Goal: Task Accomplishment & Management: Manage account settings

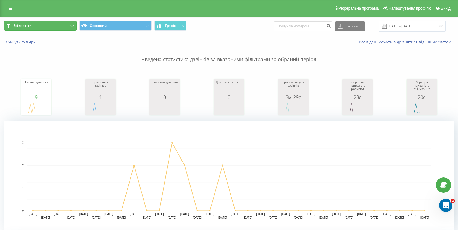
click at [32, 25] on button "Всі дзвінки" at bounding box center [40, 26] width 72 height 10
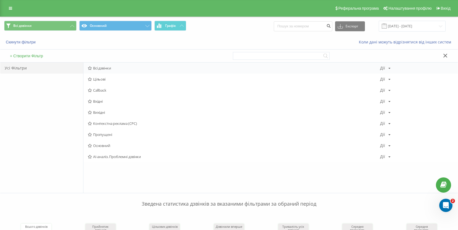
click at [106, 69] on span "Всі дзвінки" at bounding box center [234, 68] width 292 height 4
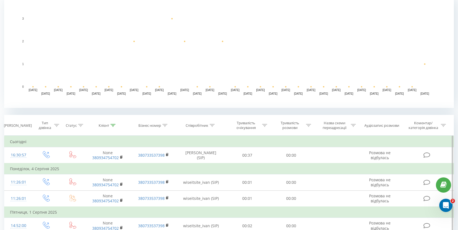
scroll to position [113, 0]
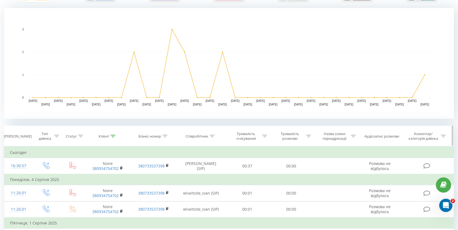
click at [113, 135] on icon at bounding box center [113, 136] width 5 height 3
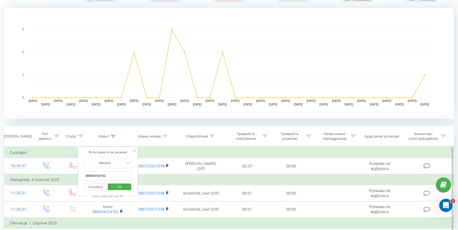
click at [112, 171] on input "380934754702" at bounding box center [108, 176] width 49 height 10
type input "ї"
click at [122, 185] on span "OK" at bounding box center [119, 186] width 15 height 9
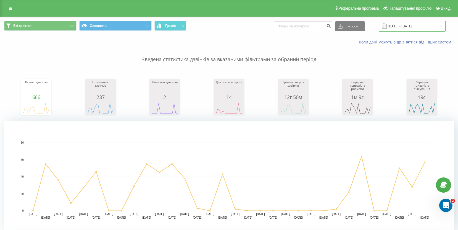
click at [441, 26] on input "20.07.2025 - 20.08.2025" at bounding box center [412, 26] width 67 height 11
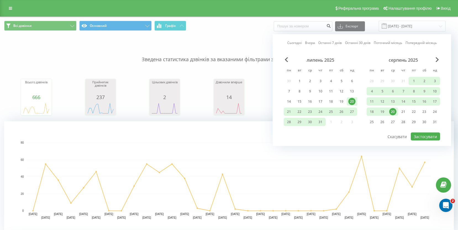
click at [390, 110] on div "20" at bounding box center [392, 111] width 7 height 7
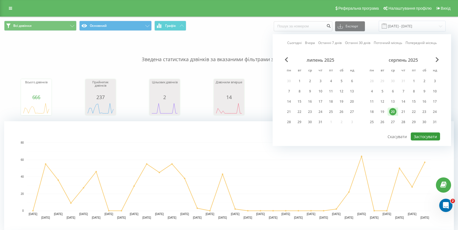
click at [420, 138] on button "Застосувати" at bounding box center [425, 136] width 29 height 8
type input "20.08.2025 - 20.08.2025"
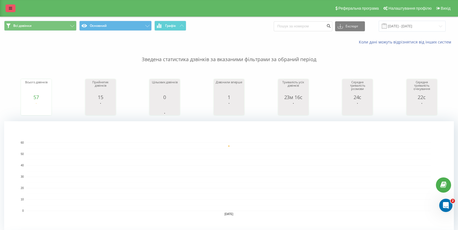
click at [10, 10] on link at bounding box center [11, 8] width 10 height 8
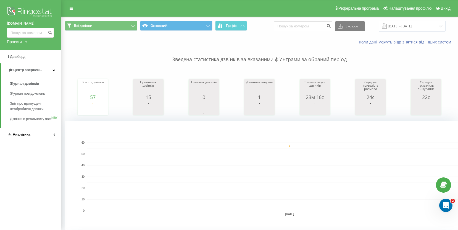
click at [41, 141] on link "Аналiтика" at bounding box center [30, 134] width 61 height 13
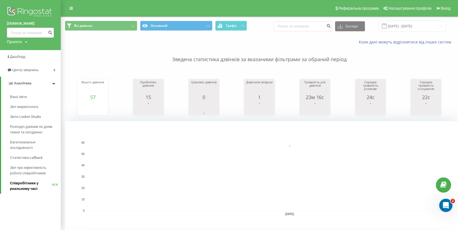
click at [37, 183] on span "Співробітники у реальному часі" at bounding box center [31, 185] width 42 height 11
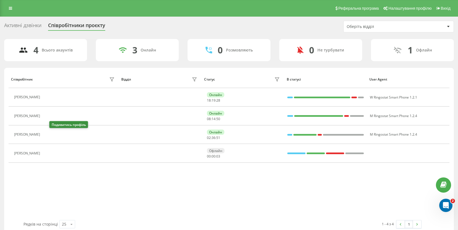
click at [48, 135] on icon at bounding box center [46, 134] width 1 height 3
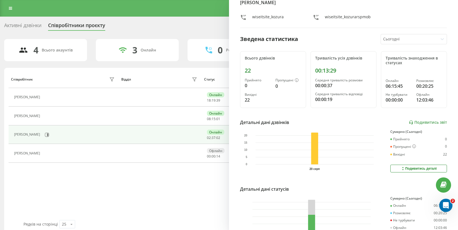
scroll to position [27, 0]
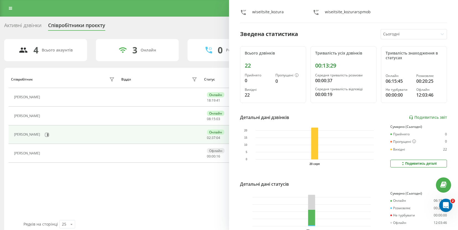
click at [201, 20] on div "Активні дзвінки Співробітники проєкту Оберіть відділ 4 Всього акаунтів 3 Онлайн…" at bounding box center [229, 127] width 458 height 221
click at [198, 23] on div "Активні дзвінки Співробітники проєкту Оберіть відділ" at bounding box center [229, 27] width 450 height 12
click at [78, 39] on div "4 Всього акаунтів" at bounding box center [45, 50] width 83 height 22
click at [205, 194] on div "Співробітник Відділ Статус В статусі User Agent Василь Онлайн 18 : 19 : 46 W Ri…" at bounding box center [229, 144] width 441 height 149
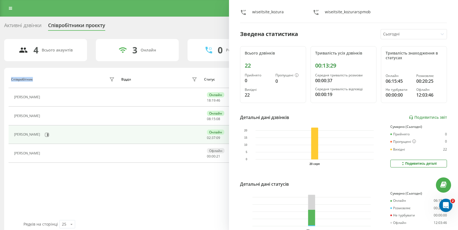
click at [205, 194] on div "Співробітник Відділ Статус В статусі User Agent Василь Онлайн 18 : 19 : 46 W Ri…" at bounding box center [229, 144] width 441 height 149
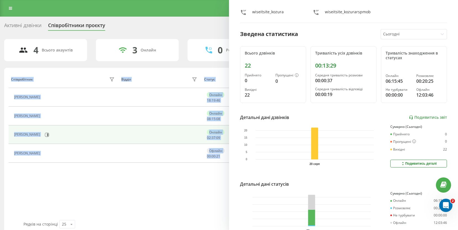
click at [205, 194] on div "Співробітник Відділ Статус В статусі User Agent Василь Онлайн 18 : 19 : 46 W Ri…" at bounding box center [229, 144] width 441 height 149
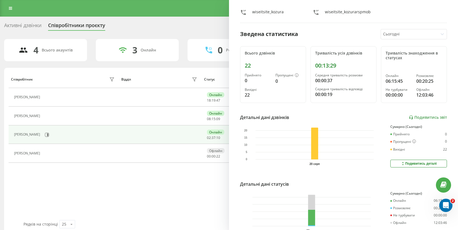
click at [294, 192] on icon "20 серп" at bounding box center [307, 211] width 127 height 40
click at [184, 199] on div "Співробітник Відділ Статус В статусі User Agent Василь Онлайн 18 : 19 : 48 W Ri…" at bounding box center [229, 144] width 441 height 149
click at [49, 136] on icon at bounding box center [47, 134] width 4 height 4
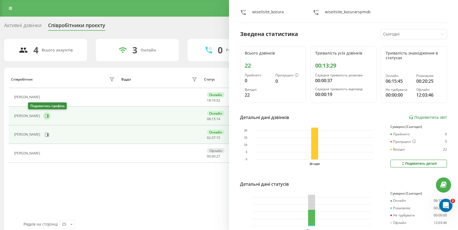
click at [45, 117] on icon at bounding box center [47, 116] width 4 height 4
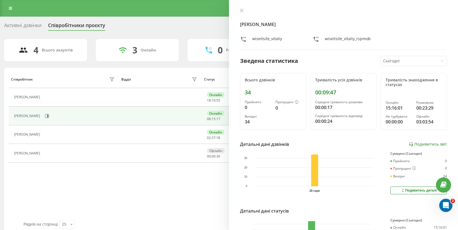
click at [105, 168] on div "Співробітник Відділ Статус В статусі User Agent Василь Онлайн 18 : 19 : 55 W Ri…" at bounding box center [229, 144] width 441 height 149
click at [36, 27] on div "Активні дзвінки" at bounding box center [22, 26] width 37 height 9
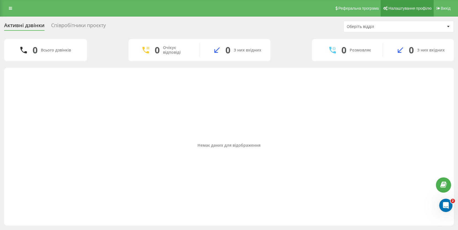
click at [392, 3] on link "Налаштування профілю" at bounding box center [407, 8] width 53 height 17
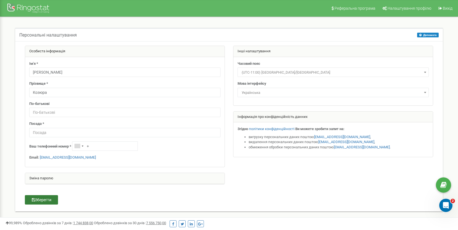
click at [46, 198] on button "Зберегти" at bounding box center [41, 199] width 33 height 9
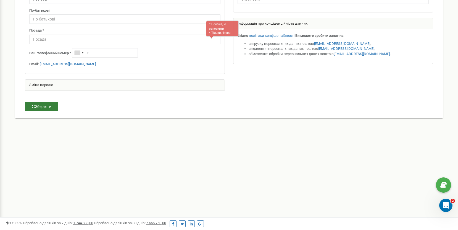
scroll to position [102, 0]
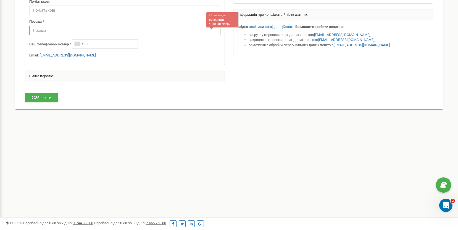
click at [72, 31] on input "text" at bounding box center [124, 30] width 191 height 9
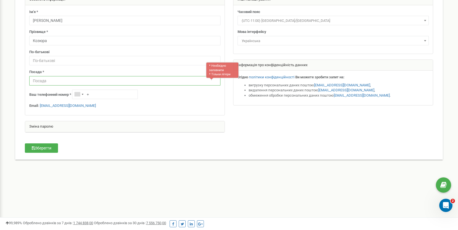
scroll to position [0, 0]
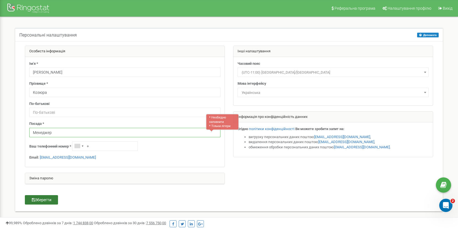
type input "Менеджер"
click at [46, 202] on button "Зберегти" at bounding box center [41, 199] width 33 height 9
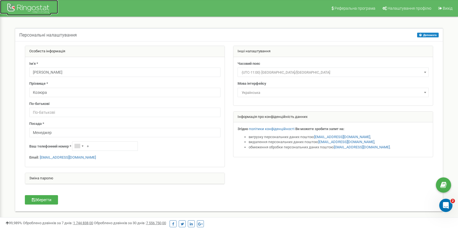
click at [22, 14] on div at bounding box center [29, 8] width 44 height 13
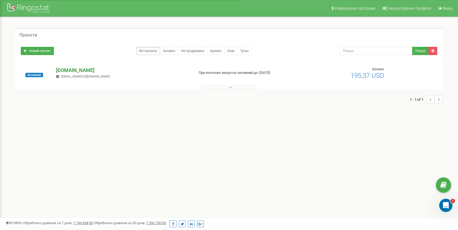
click at [75, 71] on p "[DOMAIN_NAME]" at bounding box center [122, 70] width 133 height 7
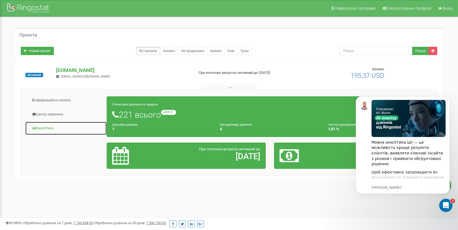
click at [48, 128] on link "Аналiтика" at bounding box center [66, 128] width 82 height 14
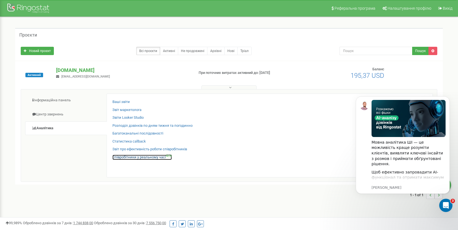
click at [135, 156] on link "Співробітники у реальному часі NEW" at bounding box center [141, 156] width 59 height 5
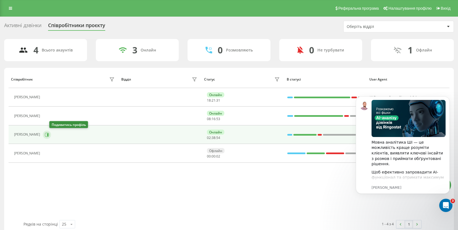
click at [48, 135] on icon at bounding box center [47, 134] width 1 height 3
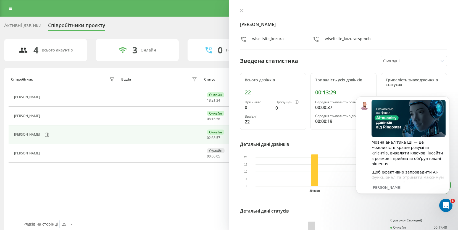
click at [213, 185] on div "Співробітник Відділ Статус В статусі User Agent [PERSON_NAME] 18 : 21 : 34 W Ri…" at bounding box center [229, 144] width 441 height 149
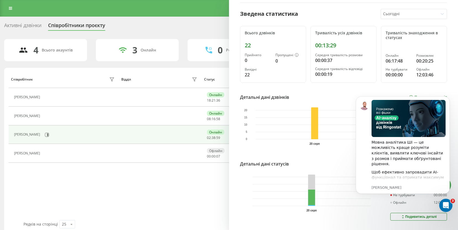
scroll to position [59, 0]
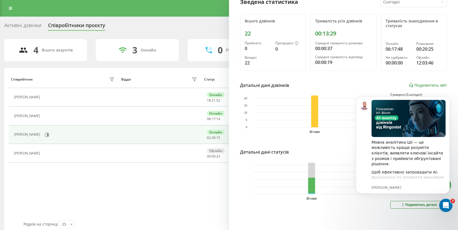
click at [208, 21] on div "Активні дзвінки Співробітники проєкту Оберіть відділ" at bounding box center [229, 27] width 450 height 12
click at [36, 27] on div "Активні дзвінки" at bounding box center [22, 26] width 37 height 9
